Goal: Check status

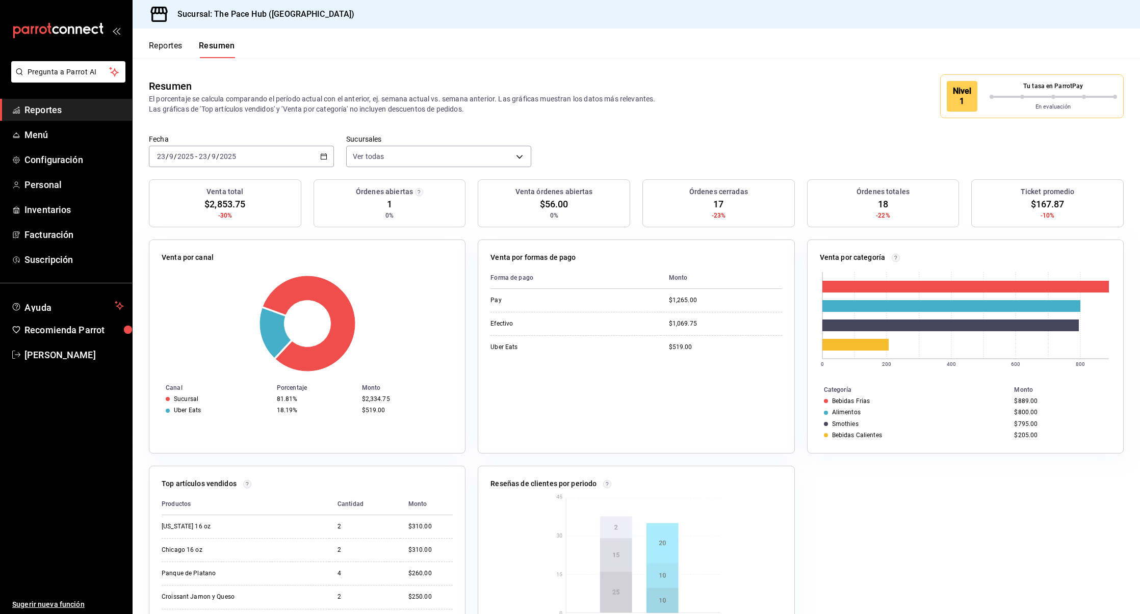
click at [182, 48] on button "Reportes" at bounding box center [166, 49] width 34 height 17
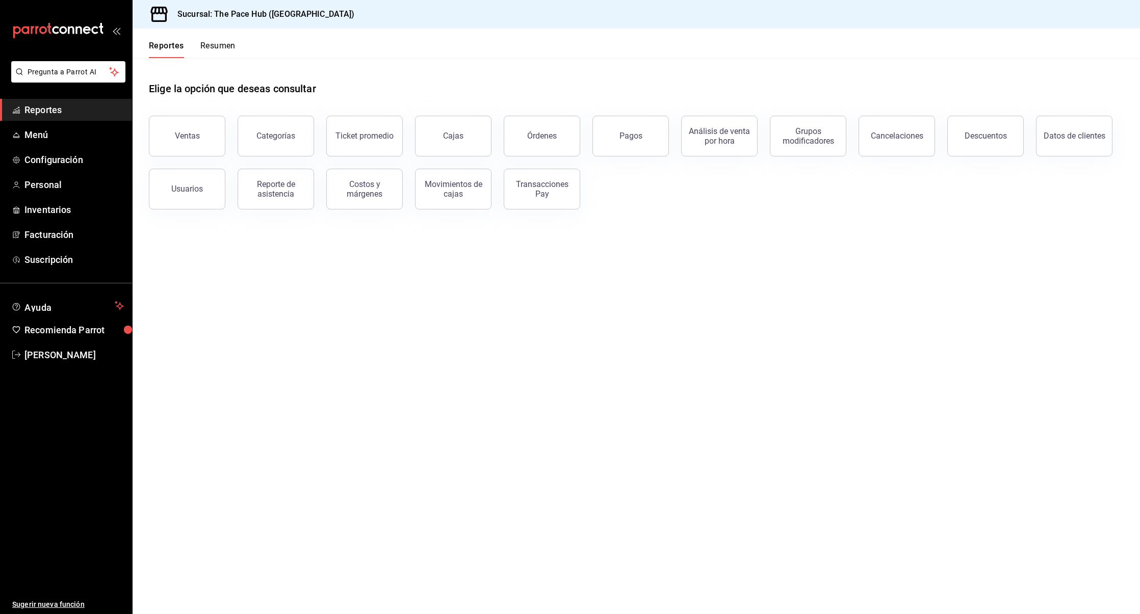
click at [218, 43] on button "Resumen" at bounding box center [217, 49] width 35 height 17
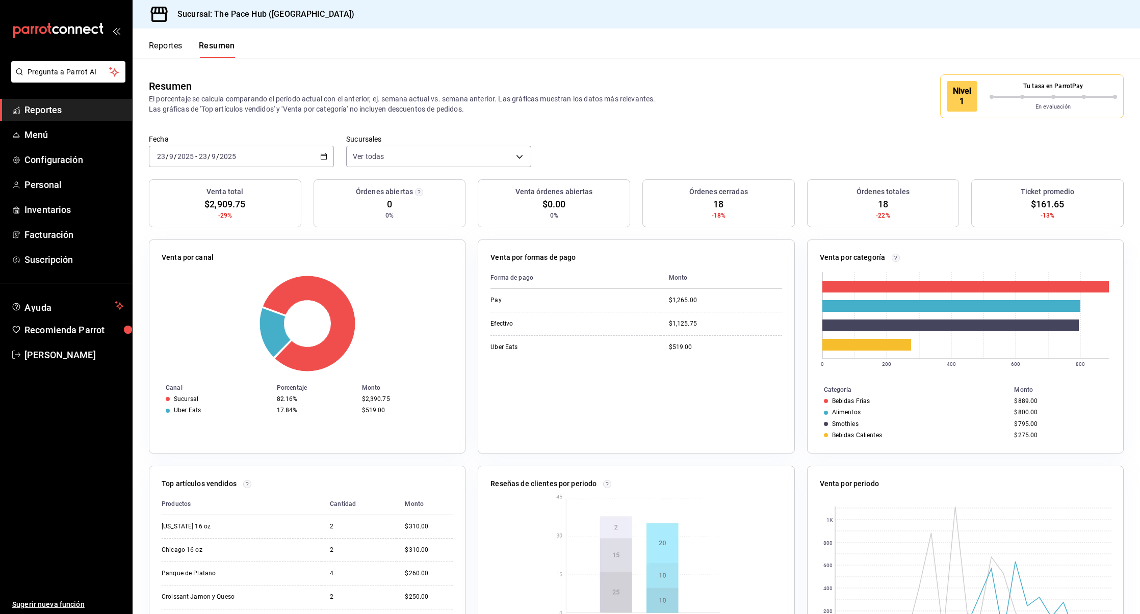
click at [205, 147] on div "2025-09-23 23 / 9 / 2025 - 2025-09-23 23 / 9 / 2025" at bounding box center [241, 156] width 185 height 21
click at [184, 199] on li "Ayer" at bounding box center [196, 210] width 95 height 23
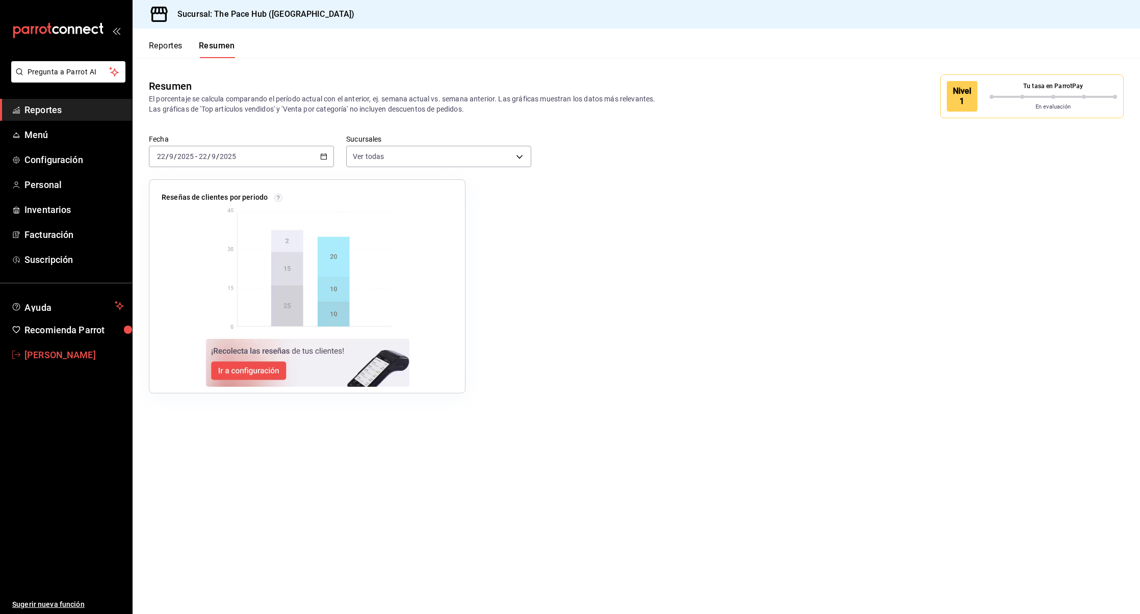
click at [63, 353] on span "[PERSON_NAME]" at bounding box center [73, 355] width 99 height 14
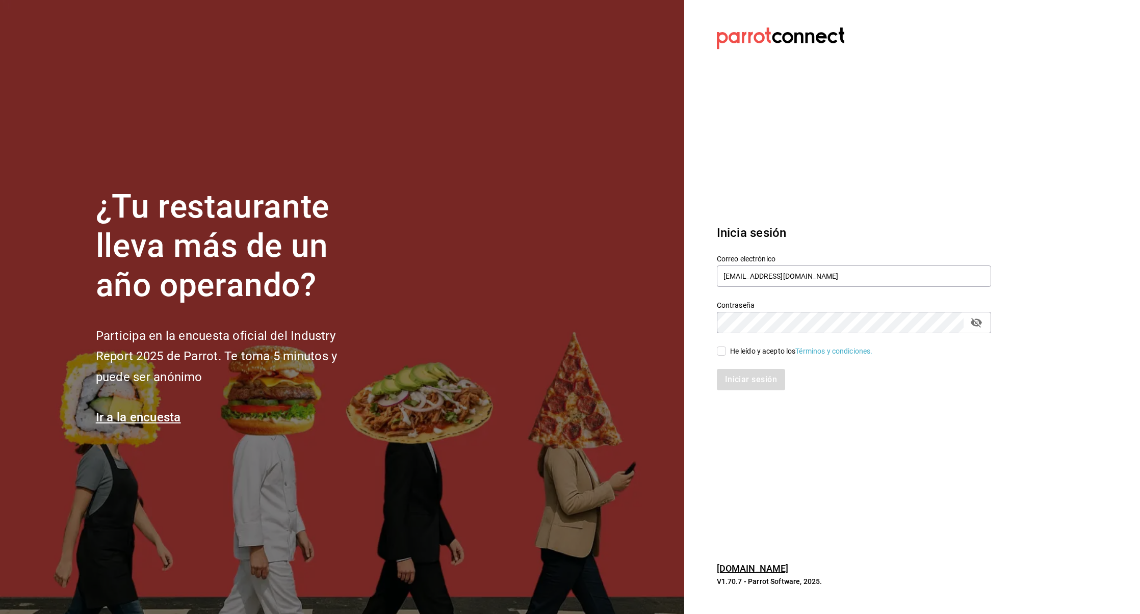
click at [725, 348] on input "He leído y acepto los Términos y condiciones." at bounding box center [721, 351] width 9 height 9
checkbox input "true"
click at [754, 370] on button "Iniciar sesión" at bounding box center [751, 379] width 69 height 21
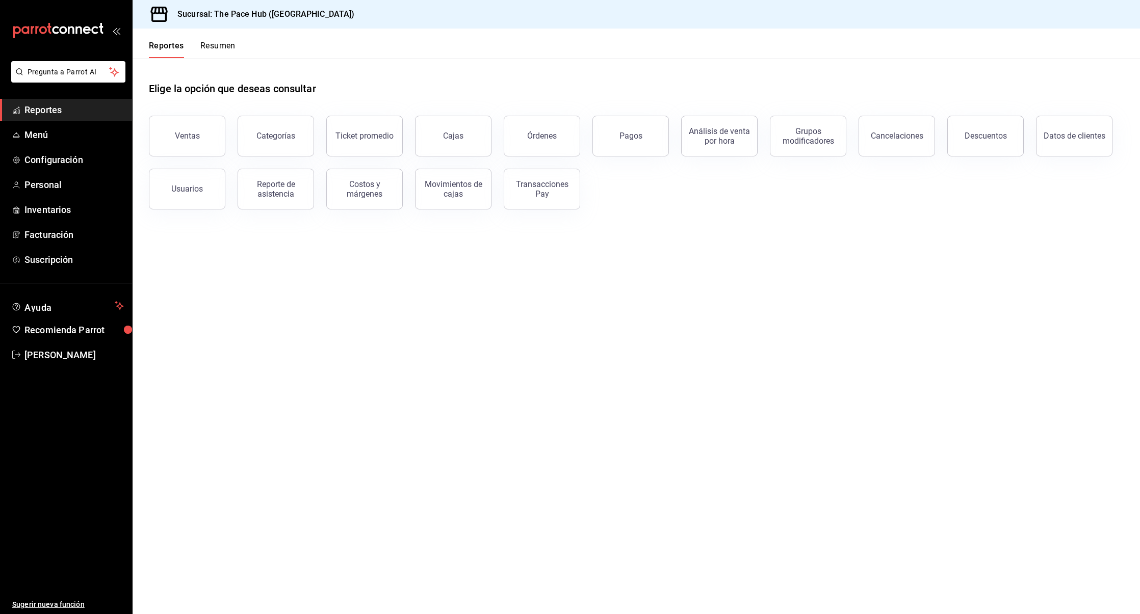
click at [200, 42] on button "Resumen" at bounding box center [217, 49] width 35 height 17
